Goal: Find specific page/section: Find specific page/section

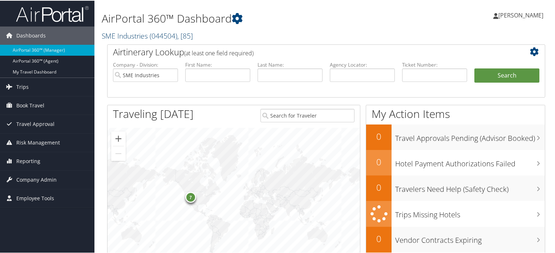
click at [147, 35] on link "SME Industries ( 044504 ) , [ 85 ]" at bounding box center [147, 35] width 91 height 10
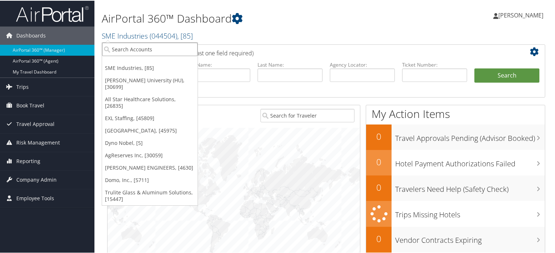
click at [125, 48] on input "search" at bounding box center [150, 48] width 96 height 13
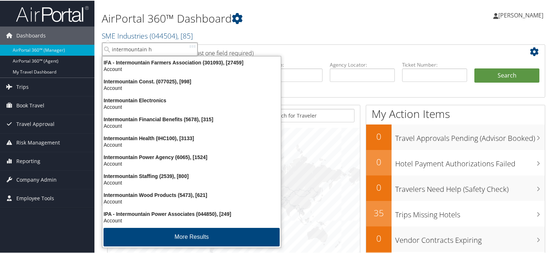
type input "intermountain he"
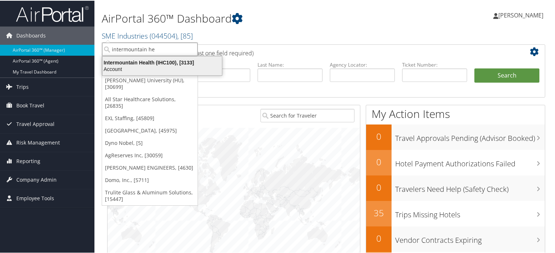
click at [154, 67] on div "Account" at bounding box center [162, 68] width 128 height 7
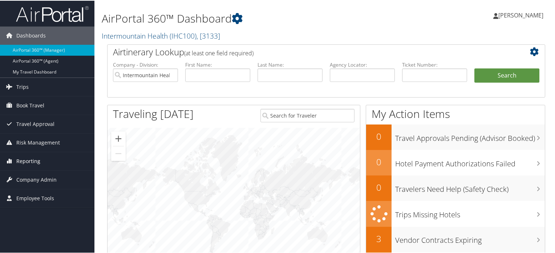
click at [29, 159] on span "Reporting" at bounding box center [28, 160] width 24 height 18
click at [30, 177] on span "Company Admin" at bounding box center [36, 179] width 40 height 18
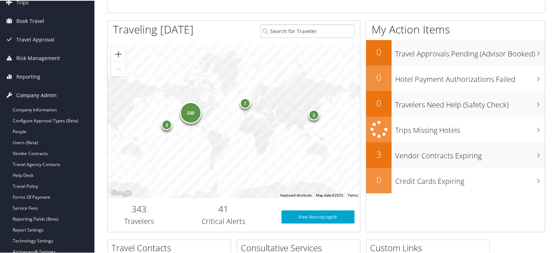
scroll to position [90, 0]
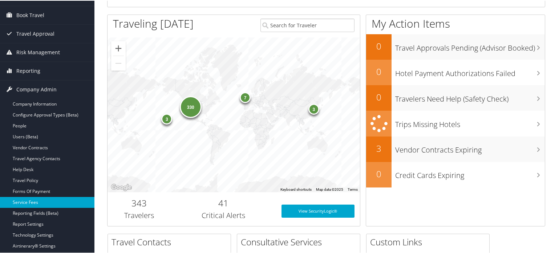
click at [33, 201] on link "Service Fees" at bounding box center [47, 201] width 94 height 11
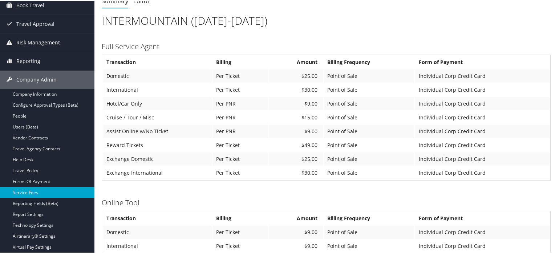
scroll to position [69, 0]
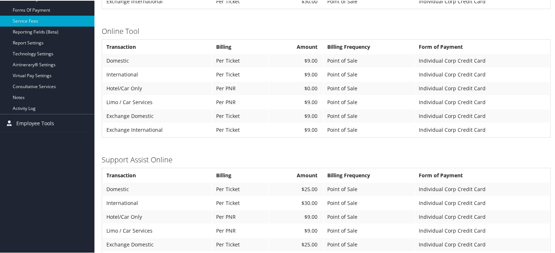
scroll to position [235, 0]
